Goal: Information Seeking & Learning: Learn about a topic

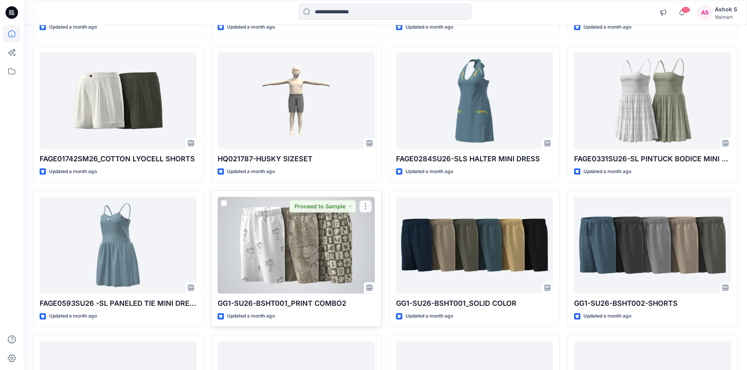
scroll to position [795, 0]
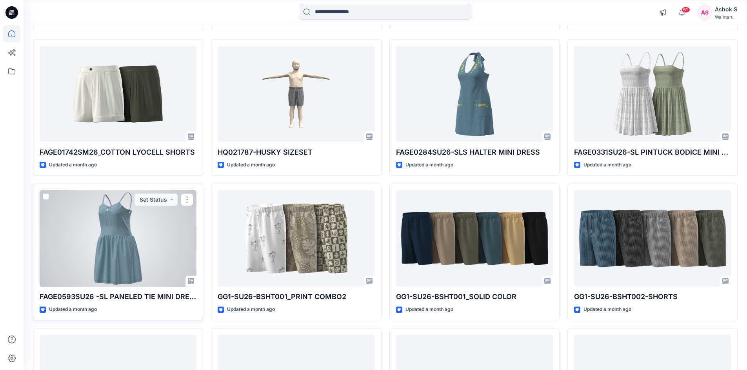
click at [120, 242] on div at bounding box center [118, 239] width 157 height 97
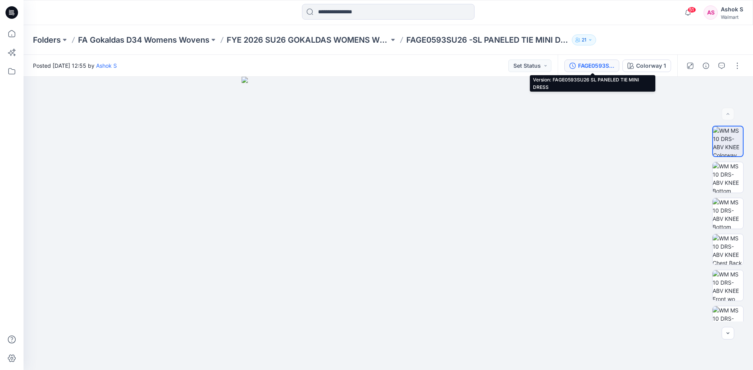
click at [607, 69] on div "FAGE0593SU26 SL PANELED TIE MINI DRESS" at bounding box center [596, 66] width 36 height 9
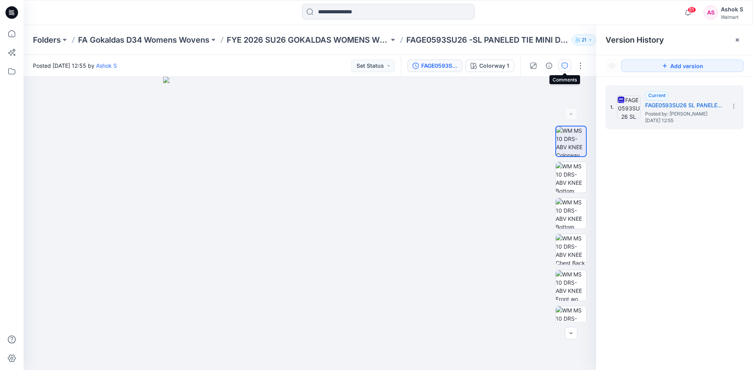
click at [563, 65] on icon "button" at bounding box center [564, 66] width 6 height 6
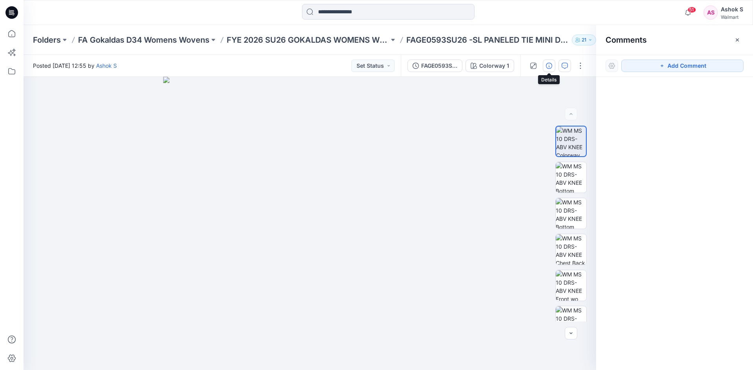
click at [548, 67] on icon "button" at bounding box center [549, 66] width 6 height 6
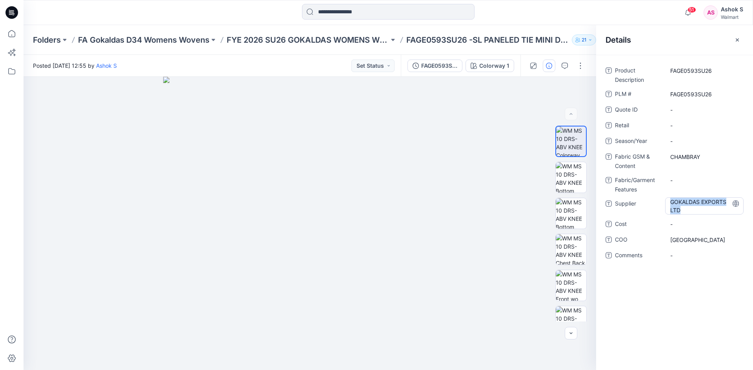
drag, startPoint x: 671, startPoint y: 201, endPoint x: 680, endPoint y: 211, distance: 12.8
click at [680, 211] on span "GOKALDAS EXPORTS LTD" at bounding box center [704, 206] width 68 height 16
drag, startPoint x: 670, startPoint y: 202, endPoint x: 681, endPoint y: 211, distance: 14.5
click at [681, 211] on textarea "**********" at bounding box center [704, 206] width 78 height 16
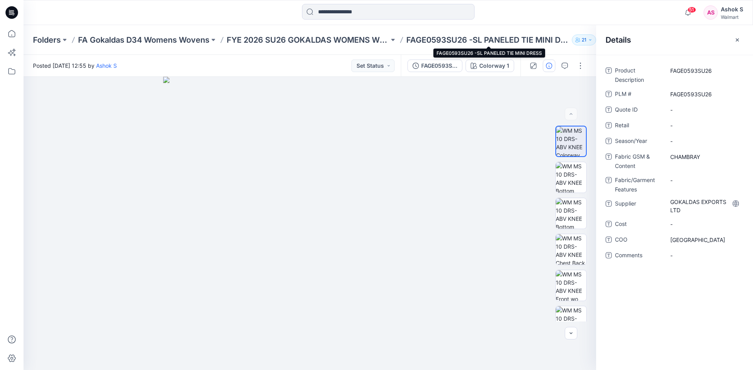
click at [475, 42] on p "FAGE0593SU26 -SL PANELED TIE MINI DRESS" at bounding box center [487, 39] width 162 height 11
drag, startPoint x: 475, startPoint y: 40, endPoint x: 594, endPoint y: 41, distance: 119.2
click at [594, 41] on div "Folders FA Gokaldas D34 Womens Wovens FYE 2026 SU26 GOKALDAS WOMENS WOVEN FAGE0…" at bounding box center [357, 39] width 649 height 11
copy div "SL PANELED TIE MINI DRESS 21"
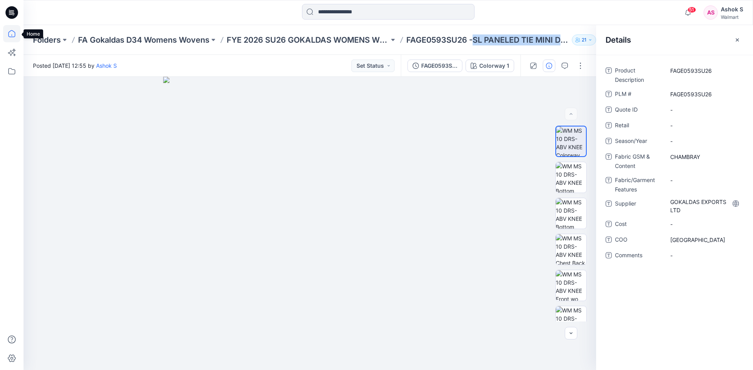
click at [13, 35] on icon at bounding box center [11, 33] width 17 height 17
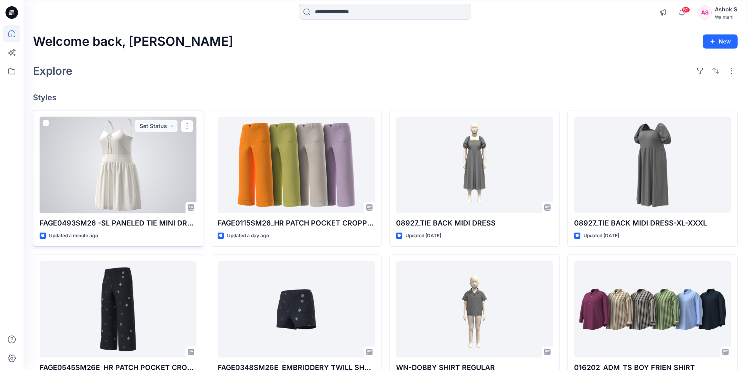
click at [129, 169] on div at bounding box center [118, 165] width 157 height 97
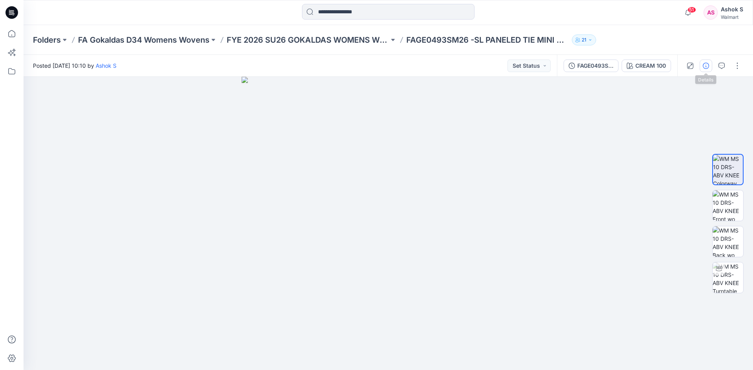
click at [702, 67] on button "button" at bounding box center [705, 66] width 13 height 13
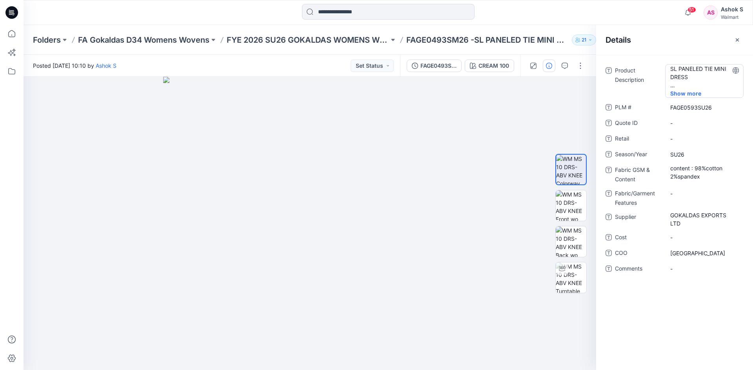
click at [675, 94] on span "Show more" at bounding box center [690, 93] width 41 height 8
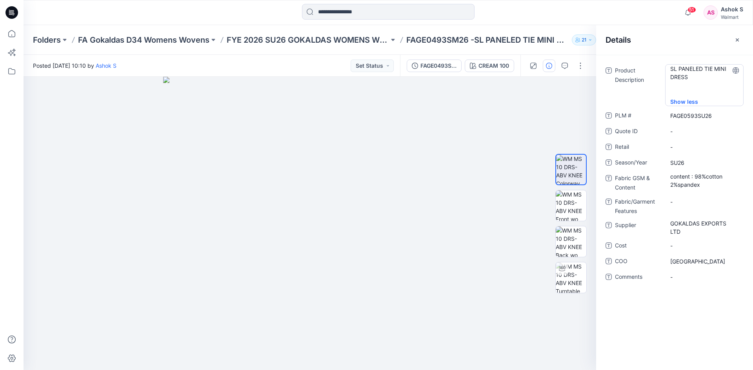
click at [682, 94] on Description "SL PANELED TIE MINI DRESS" at bounding box center [704, 81] width 68 height 33
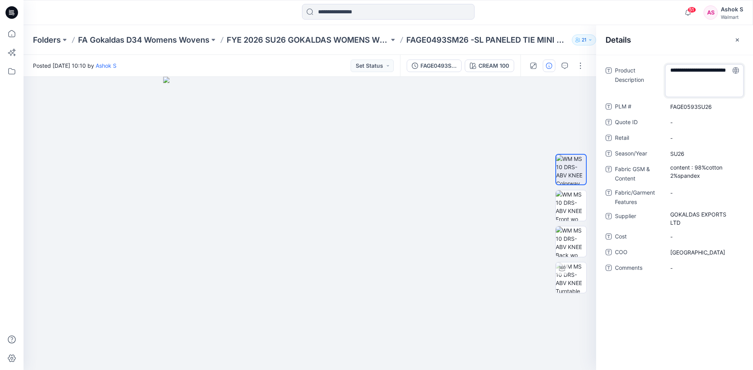
click at [703, 94] on textarea "**********" at bounding box center [704, 80] width 78 height 33
type textarea "**********"
click at [679, 123] on div "**********" at bounding box center [674, 174] width 138 height 220
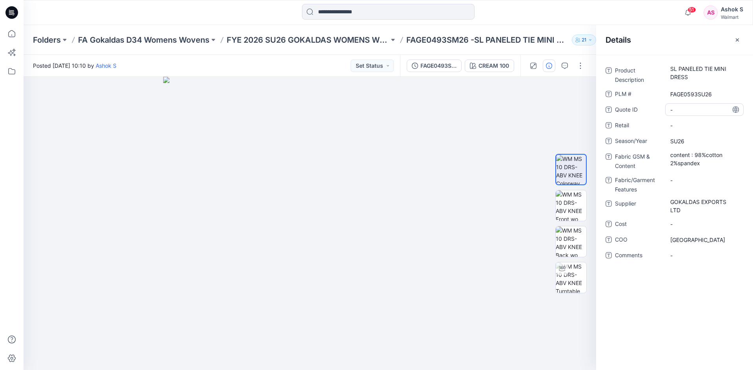
click at [684, 111] on ID "-" at bounding box center [704, 110] width 68 height 8
click at [692, 96] on \ "FAGE0593SU26" at bounding box center [704, 94] width 68 height 8
click at [688, 113] on ID "-" at bounding box center [704, 110] width 68 height 8
click at [687, 123] on span "-" at bounding box center [704, 126] width 68 height 8
click at [690, 144] on span "SU26" at bounding box center [704, 141] width 68 height 8
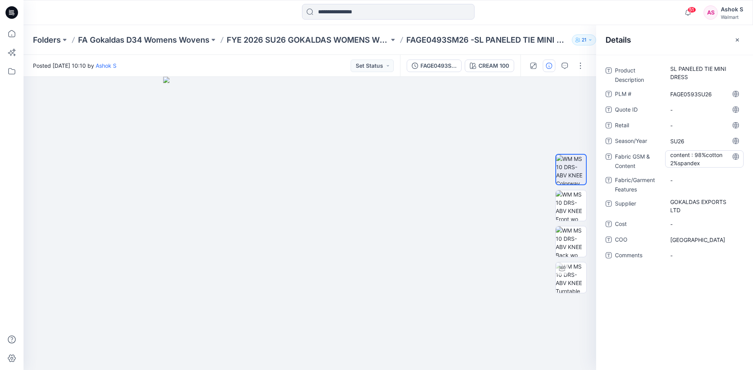
click at [703, 166] on Content "content : 98%cotton 2%spandex" at bounding box center [704, 159] width 68 height 16
click at [685, 254] on span "-" at bounding box center [704, 256] width 68 height 8
click at [11, 37] on icon at bounding box center [11, 33] width 7 height 7
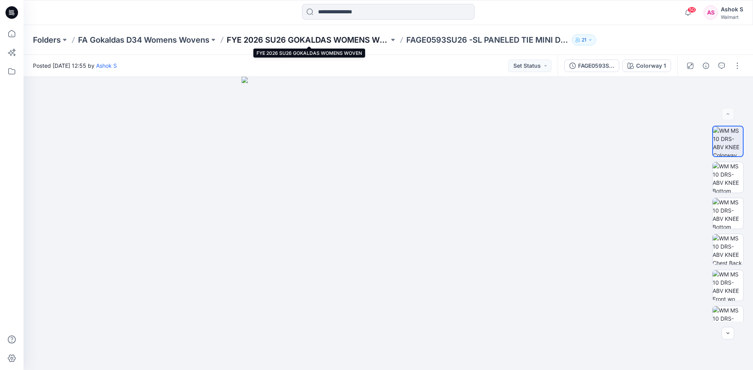
click at [298, 41] on p "FYE 2026 SU26 GOKALDAS WOMENS WOVEN" at bounding box center [308, 39] width 162 height 11
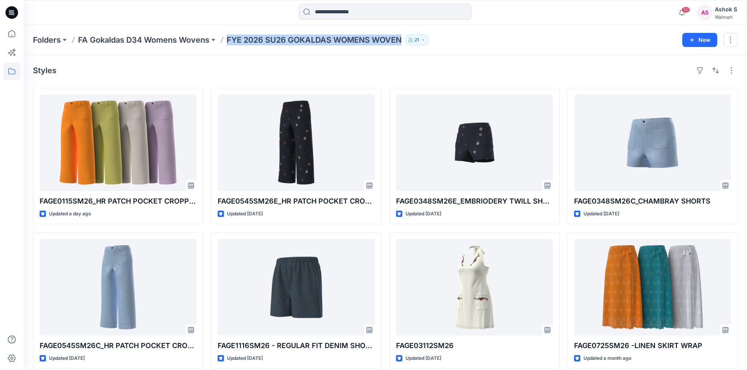
drag, startPoint x: 228, startPoint y: 42, endPoint x: 407, endPoint y: 40, distance: 179.5
click at [407, 40] on div "Folders FA Gokaldas D34 Womens Wovens FYE 2026 SU26 GOKALDAS WOMENS WOVEN 21" at bounding box center [354, 39] width 643 height 11
copy div "FYE 2026 SU26 GOKALDAS WOMENS WOVEN 21 New"
click at [5, 33] on icon at bounding box center [11, 33] width 17 height 17
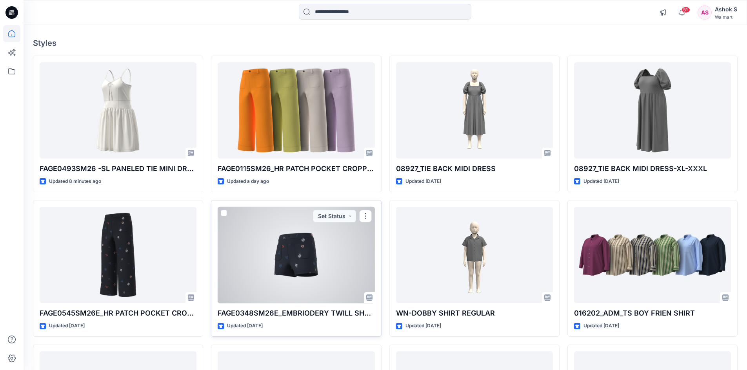
scroll to position [11, 0]
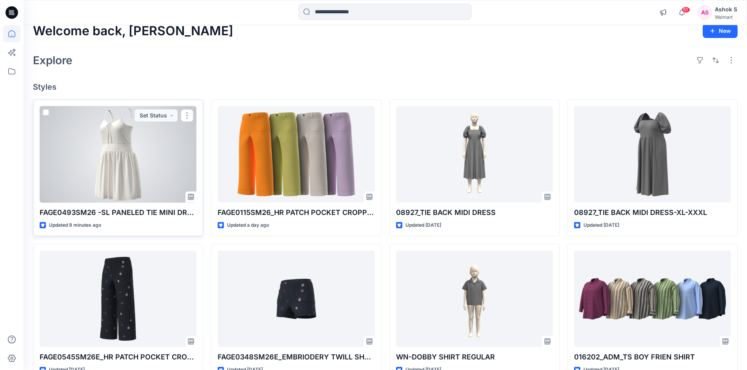
click at [114, 179] on div at bounding box center [118, 154] width 157 height 97
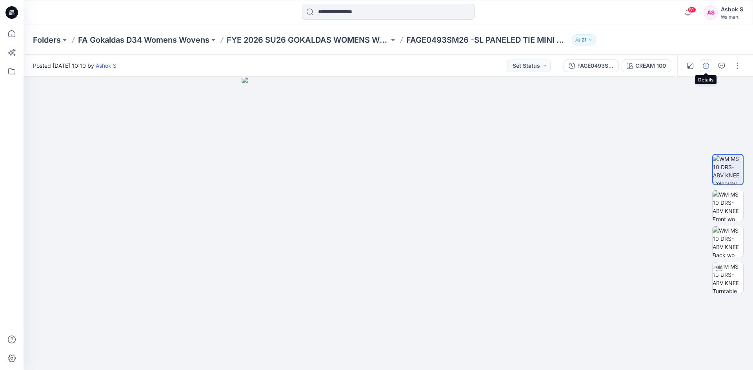
click at [704, 65] on icon "button" at bounding box center [705, 66] width 6 height 6
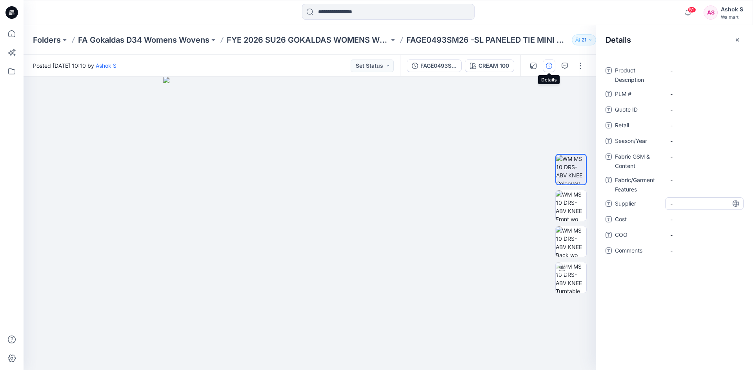
click at [682, 203] on span "-" at bounding box center [704, 204] width 68 height 8
type textarea "**********"
click at [684, 218] on div "-" at bounding box center [704, 219] width 78 height 13
click at [684, 241] on span "-" at bounding box center [704, 240] width 68 height 8
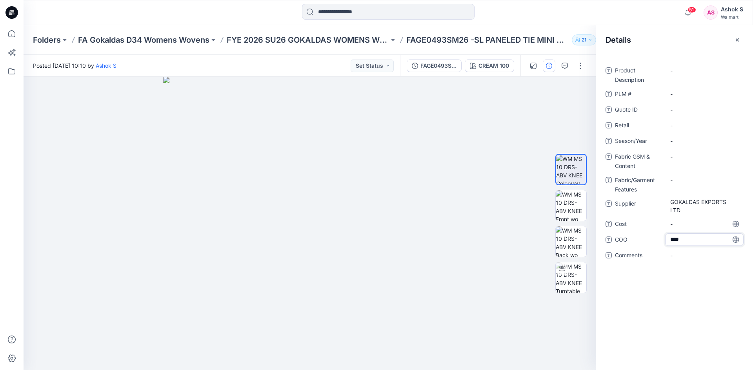
type textarea "*****"
click at [679, 253] on span "-" at bounding box center [704, 256] width 68 height 8
click at [684, 72] on Description "-" at bounding box center [704, 71] width 68 height 8
click at [678, 73] on textarea "**********" at bounding box center [704, 70] width 78 height 13
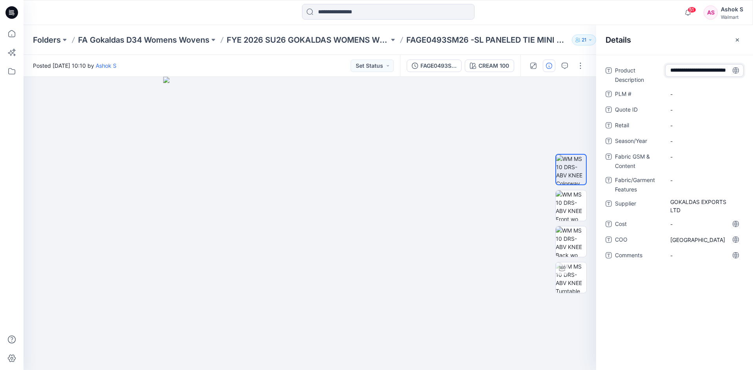
type textarea "**********"
click at [679, 93] on div "**********" at bounding box center [674, 167] width 138 height 207
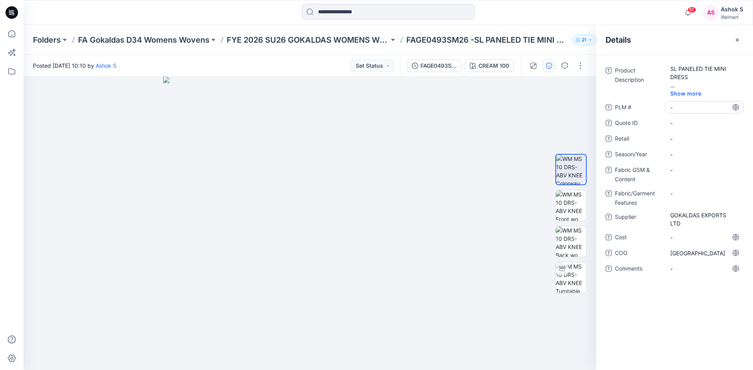
click at [681, 105] on \ "-" at bounding box center [704, 107] width 68 height 8
click at [682, 95] on span "Show more" at bounding box center [690, 93] width 41 height 8
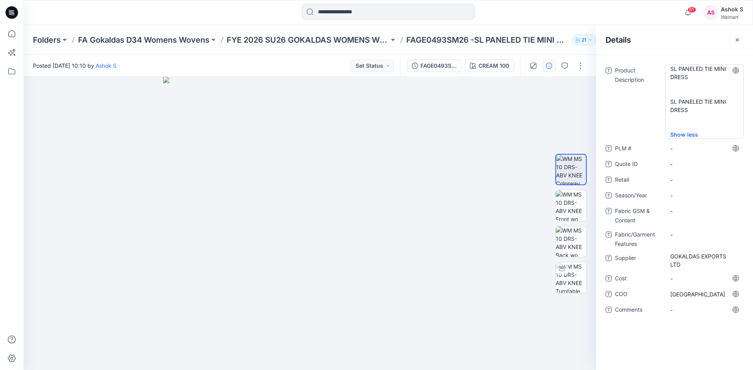
click at [690, 110] on Description "SL PANELED TIE MINI DRESS SL PANELED TIE MINI DRESS" at bounding box center [704, 98] width 68 height 66
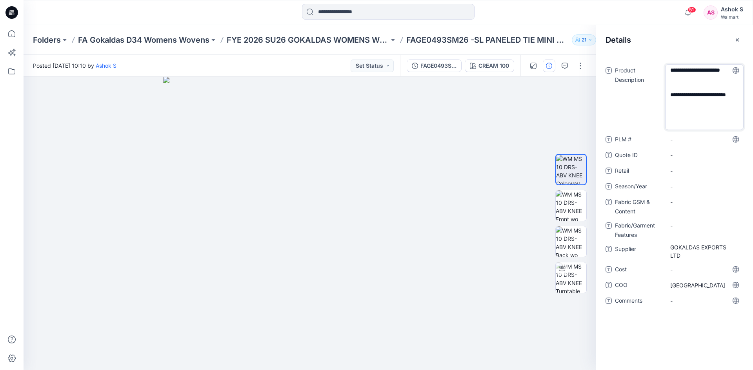
click at [689, 114] on textarea "**********" at bounding box center [704, 97] width 78 height 66
type textarea "**********"
click at [704, 172] on div "**********" at bounding box center [674, 190] width 138 height 252
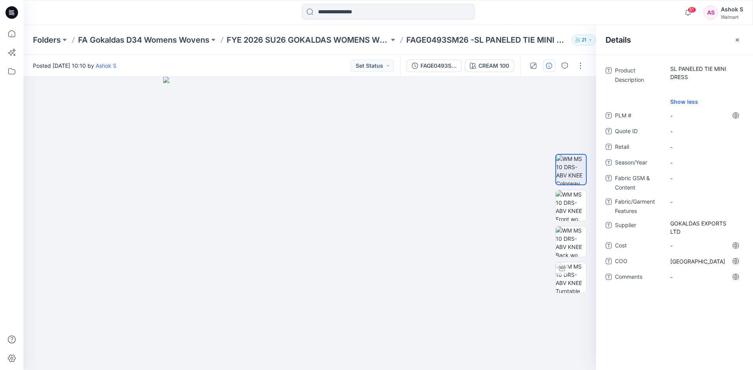
click at [619, 118] on span "PLM #" at bounding box center [638, 116] width 47 height 11
click at [680, 118] on \ "-" at bounding box center [704, 116] width 68 height 8
click at [700, 102] on span "Show less" at bounding box center [689, 102] width 38 height 8
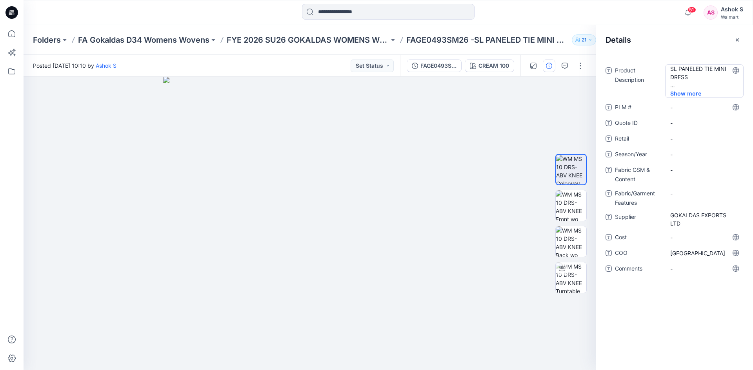
click at [671, 87] on br at bounding box center [672, 85] width 5 height 7
click at [677, 98] on div "Product Description SL PANELED TIE MINI DRESS Show more PLM # - Quote ID - Reta…" at bounding box center [674, 174] width 138 height 220
click at [679, 108] on \ "-" at bounding box center [704, 107] width 68 height 8
type textarea "**********"
click at [684, 121] on ID "-" at bounding box center [704, 123] width 68 height 8
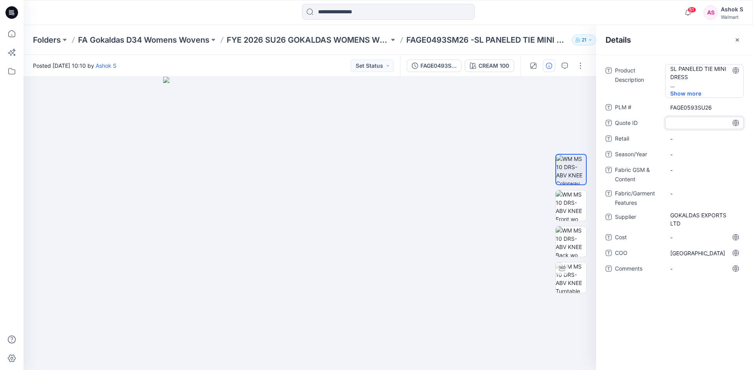
click at [673, 85] on br at bounding box center [672, 85] width 5 height 7
click at [686, 170] on Content "-" at bounding box center [704, 170] width 68 height 8
type textarea "**********"
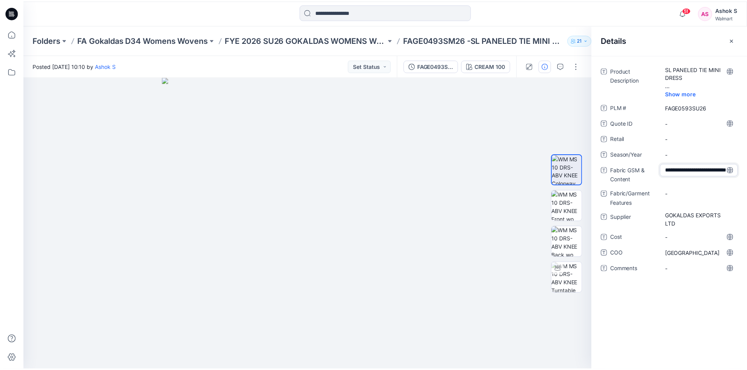
scroll to position [5, 0]
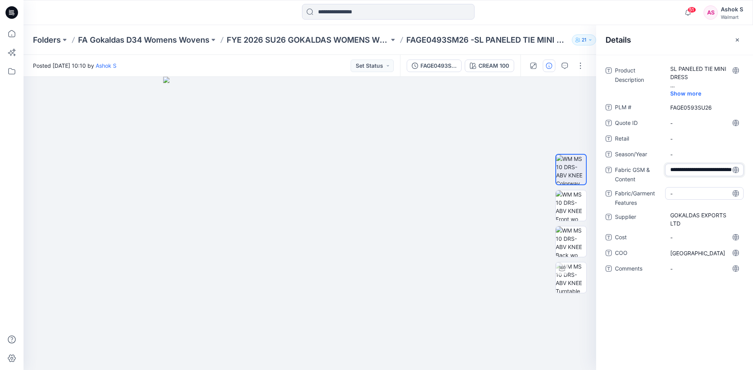
click at [678, 194] on Features "-" at bounding box center [704, 194] width 68 height 8
click at [679, 155] on span "-" at bounding box center [704, 155] width 68 height 8
type textarea "****"
click at [681, 193] on Features "-" at bounding box center [704, 194] width 68 height 8
click at [445, 67] on div "FAGE0493SM26" at bounding box center [438, 66] width 36 height 9
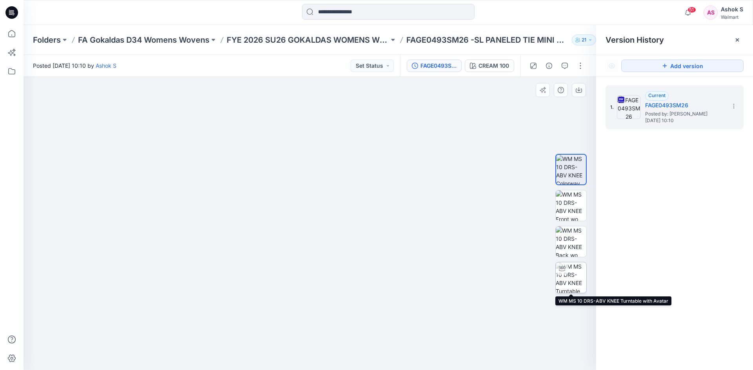
click at [566, 279] on img at bounding box center [570, 278] width 31 height 31
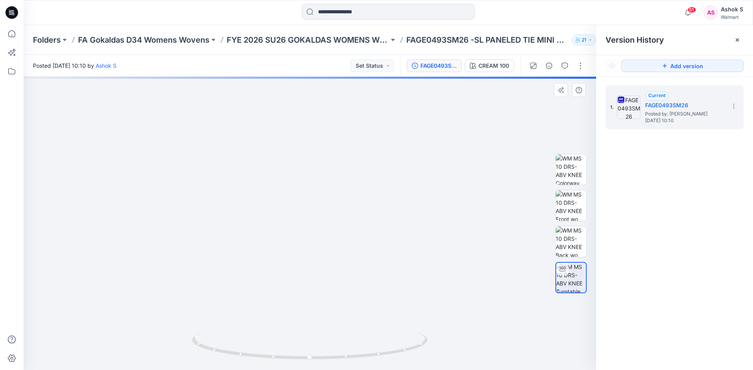
drag, startPoint x: 327, startPoint y: 191, endPoint x: 320, endPoint y: 273, distance: 83.0
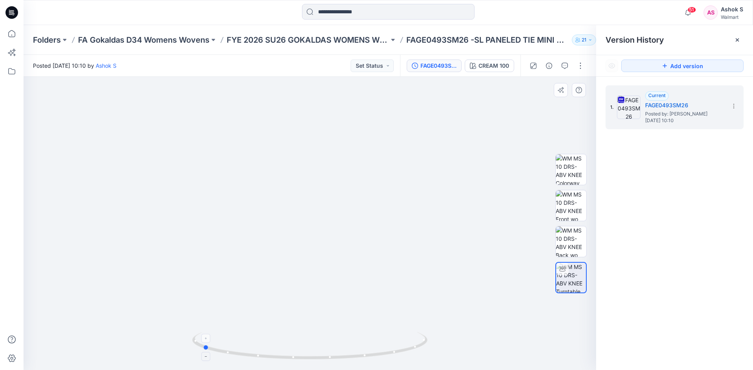
drag, startPoint x: 318, startPoint y: 360, endPoint x: 210, endPoint y: 352, distance: 107.7
click at [210, 352] on icon at bounding box center [310, 346] width 237 height 29
click at [572, 240] on img at bounding box center [570, 242] width 31 height 31
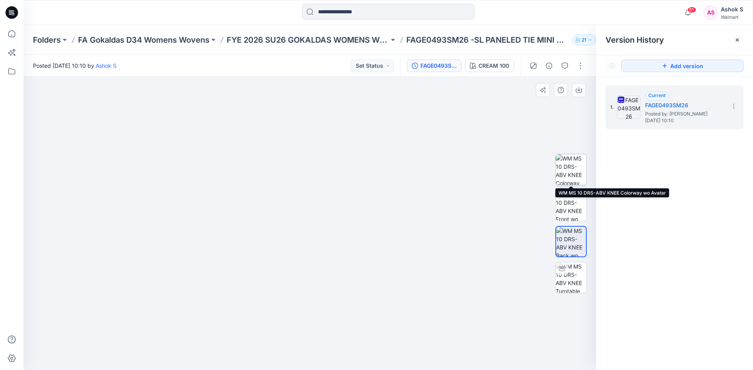
click at [563, 174] on img at bounding box center [570, 169] width 31 height 31
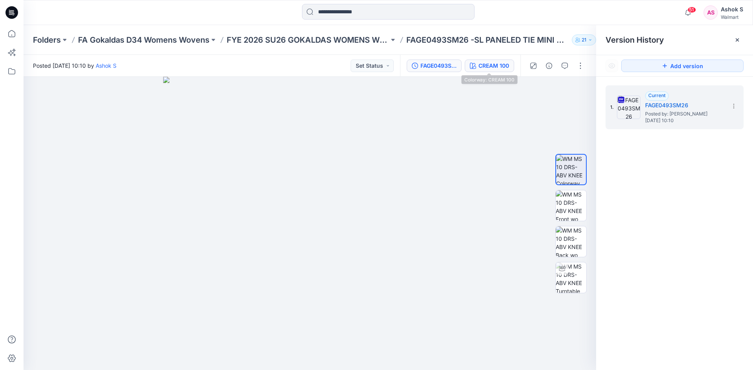
click at [487, 65] on div "CREAM 100" at bounding box center [493, 66] width 31 height 9
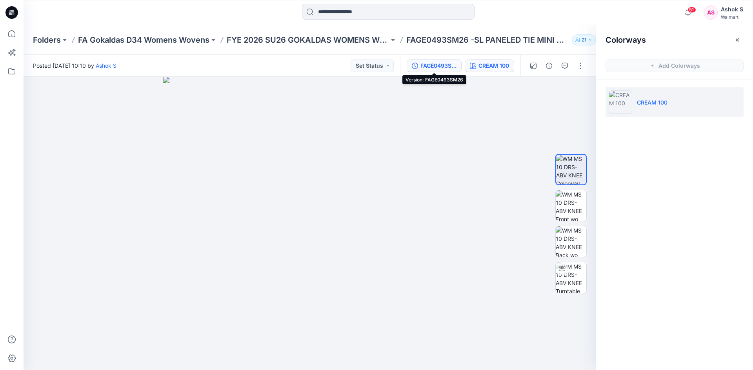
click at [439, 66] on div "FAGE0493SM26" at bounding box center [438, 66] width 36 height 9
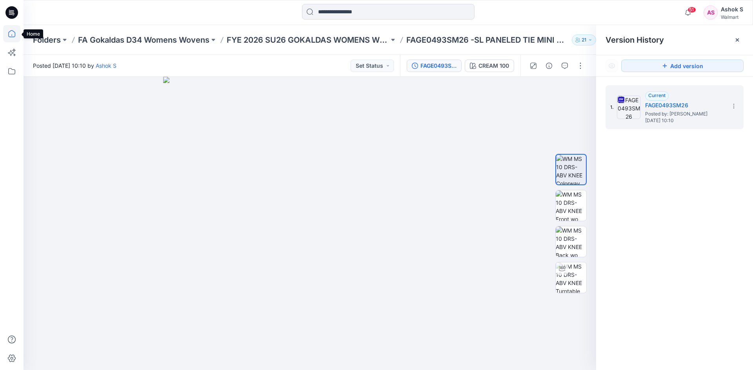
click at [11, 35] on icon at bounding box center [11, 33] width 17 height 17
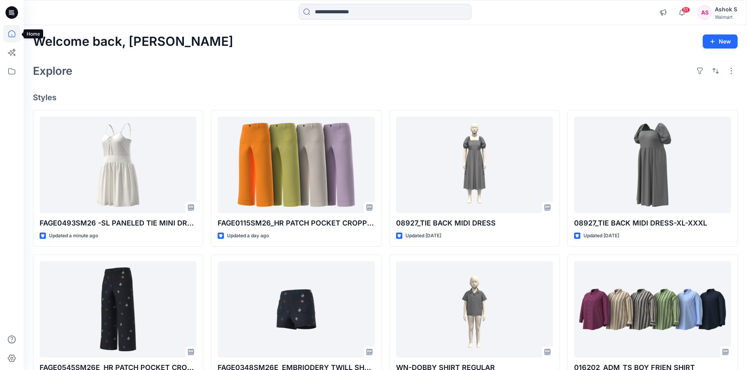
click at [15, 38] on icon at bounding box center [11, 33] width 17 height 17
